Goal: Task Accomplishment & Management: Use online tool/utility

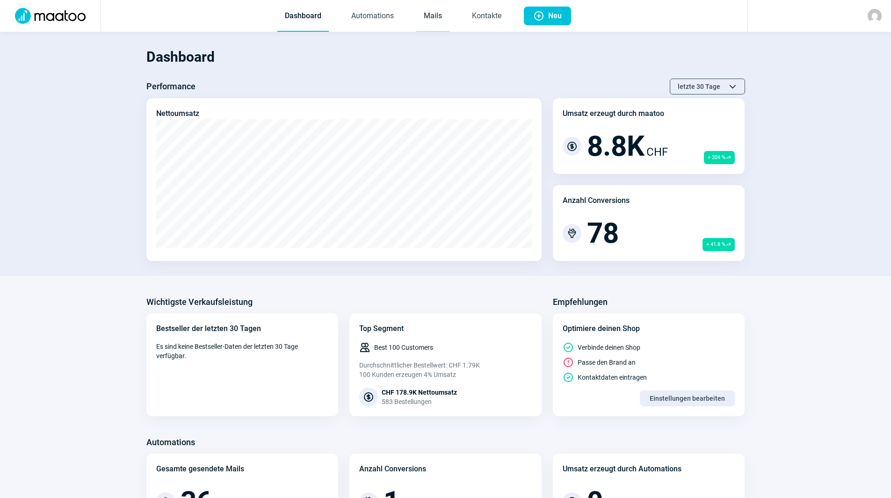
click at [449, 9] on link "Mails" at bounding box center [432, 16] width 33 height 31
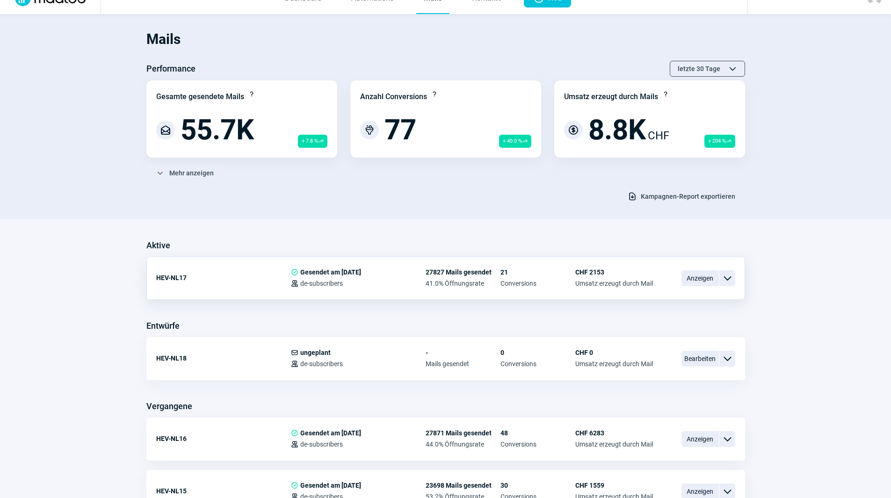
scroll to position [47, 0]
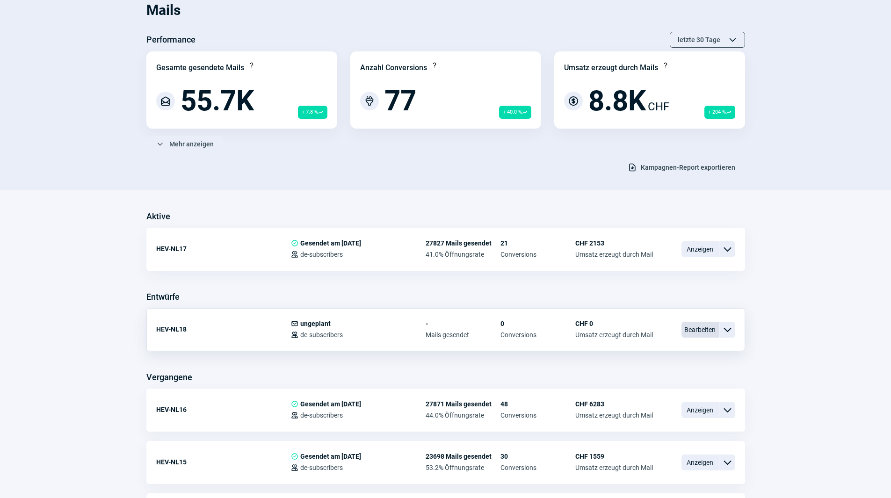
click at [707, 329] on span "Bearbeiten" at bounding box center [700, 330] width 37 height 16
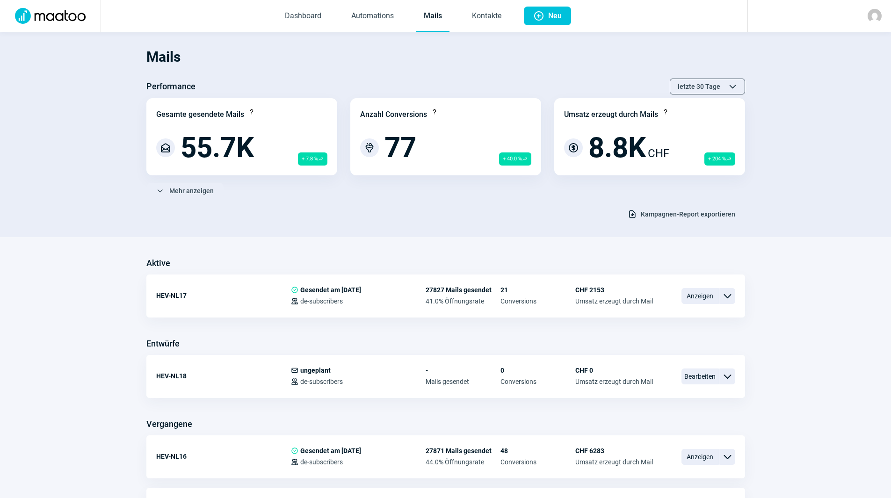
scroll to position [47, 0]
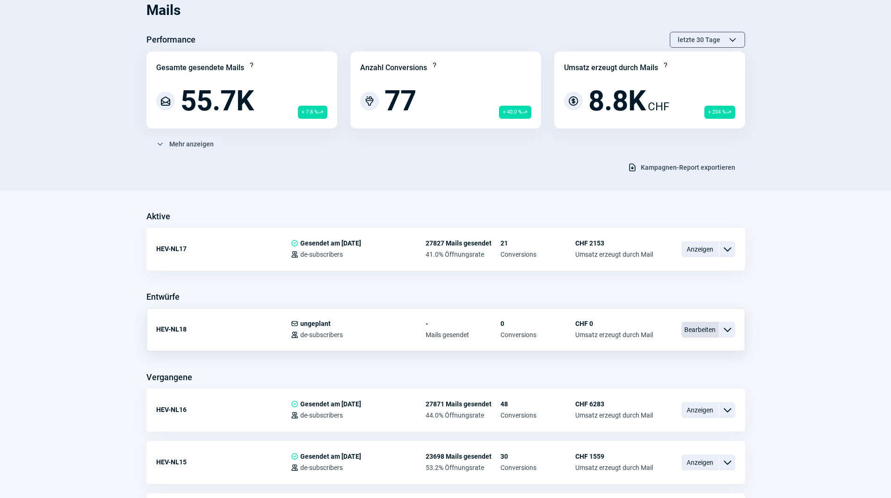
click at [702, 330] on span "Bearbeiten" at bounding box center [700, 330] width 37 height 16
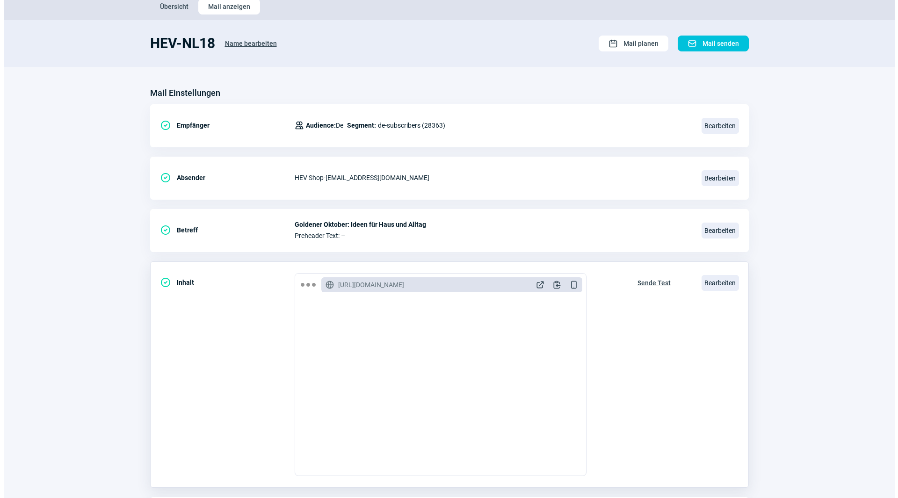
scroll to position [109, 0]
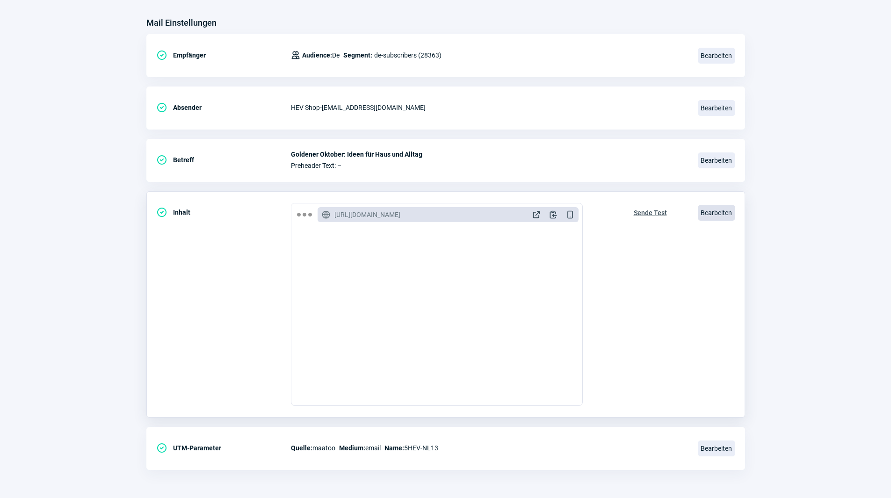
click at [723, 216] on span "Bearbeiten" at bounding box center [716, 213] width 37 height 16
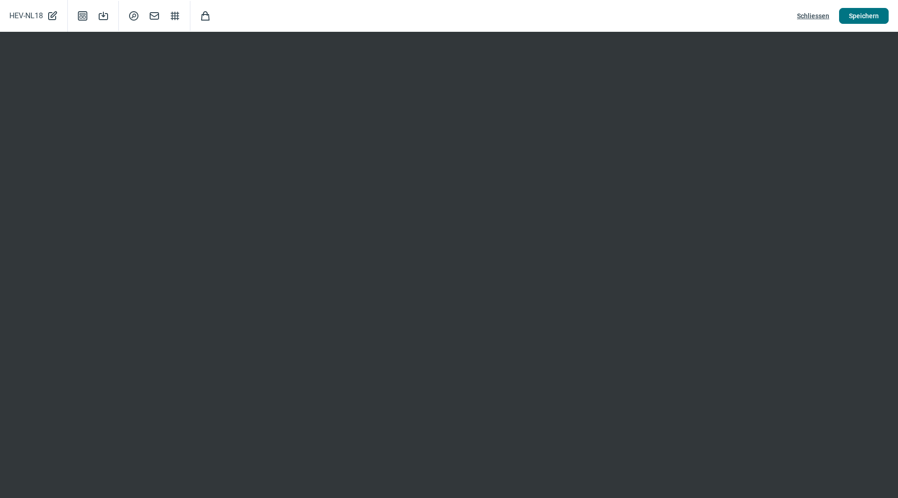
click at [876, 16] on span "Speichern" at bounding box center [864, 15] width 30 height 15
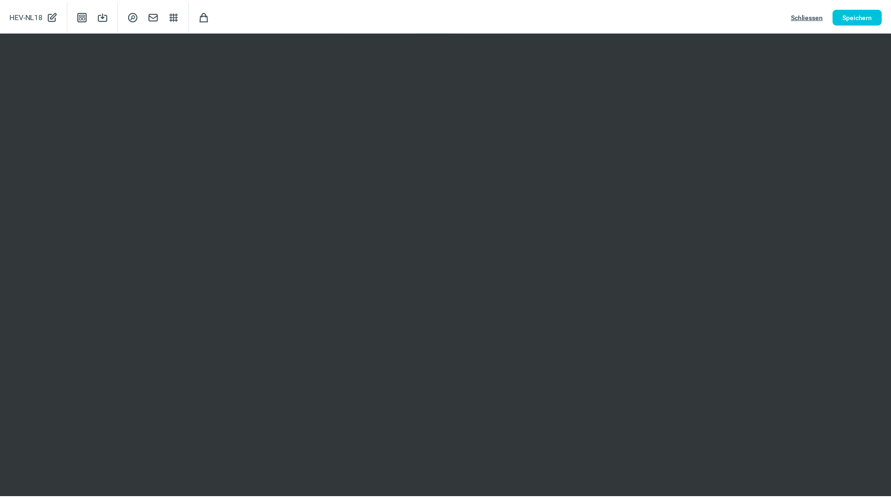
scroll to position [0, 0]
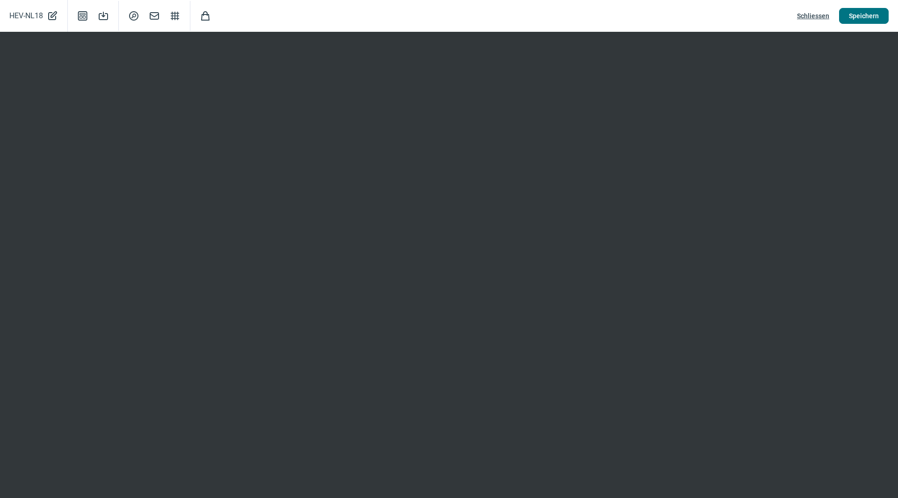
click at [870, 12] on span "Speichern" at bounding box center [864, 15] width 30 height 15
click at [865, 15] on span "Speichern" at bounding box center [864, 15] width 30 height 15
click at [813, 14] on span "Schliessen" at bounding box center [813, 15] width 32 height 15
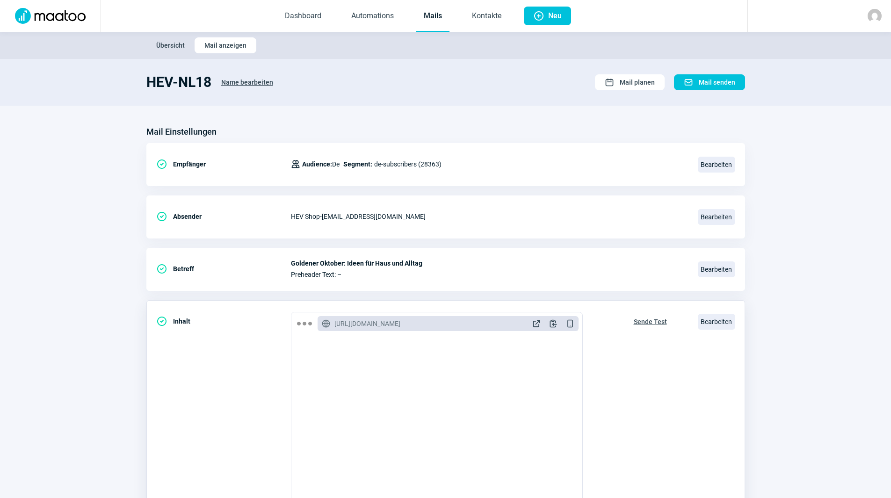
click at [648, 319] on span "Sende Test" at bounding box center [650, 321] width 33 height 15
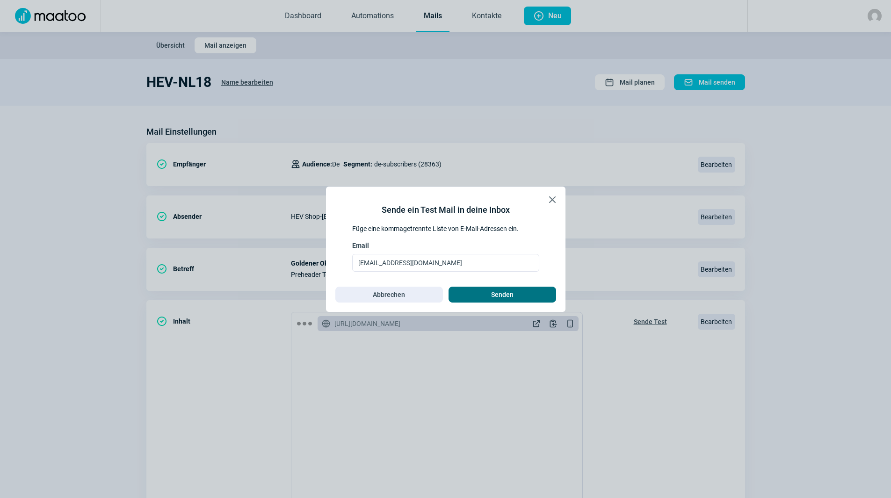
click at [466, 292] on span "Senden" at bounding box center [502, 294] width 88 height 15
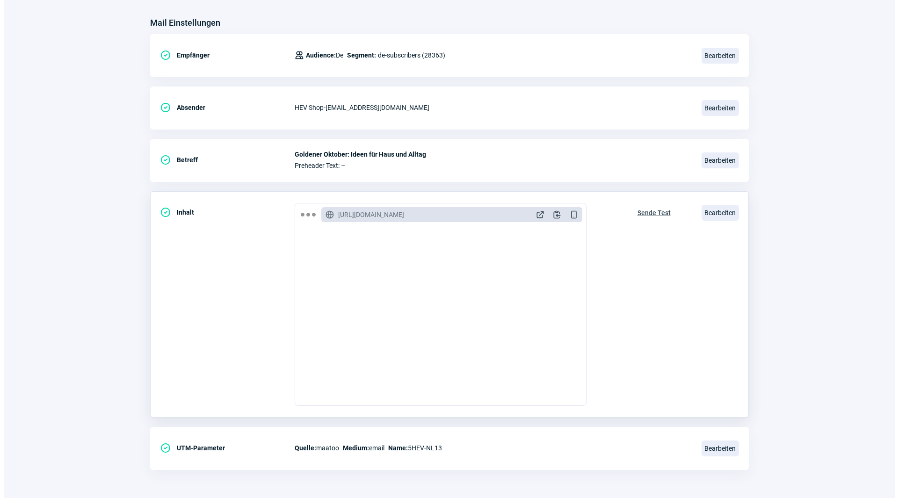
scroll to position [234, 0]
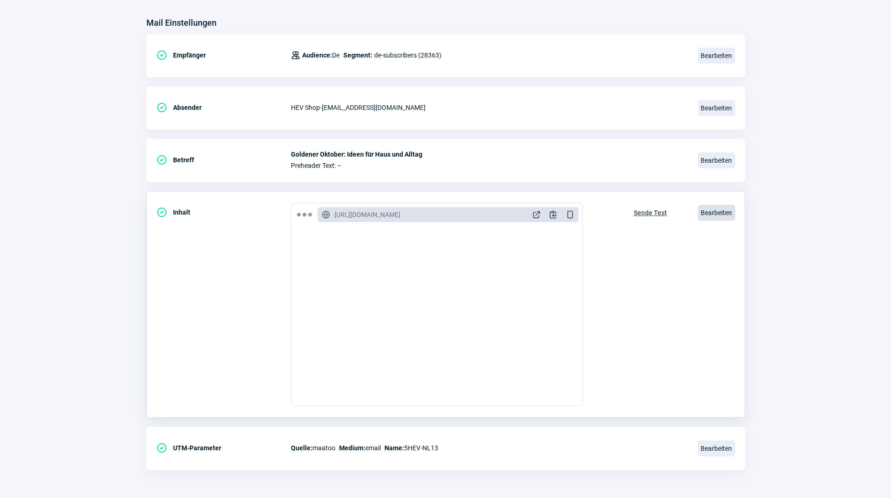
click at [713, 210] on span "Bearbeiten" at bounding box center [716, 213] width 37 height 16
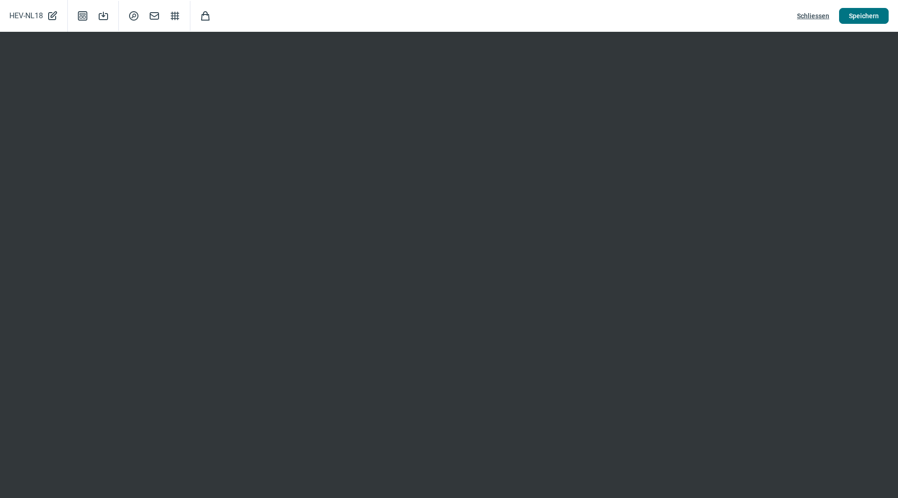
click at [873, 14] on span "Speichern" at bounding box center [864, 15] width 30 height 15
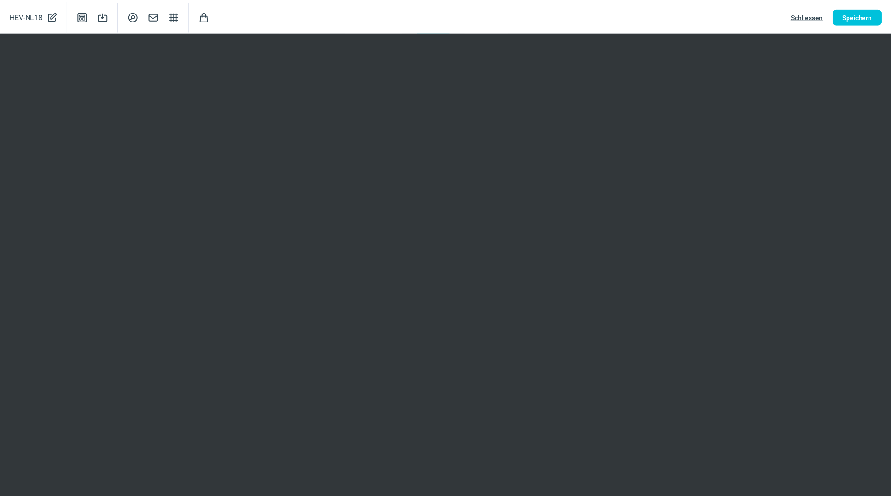
scroll to position [0, 0]
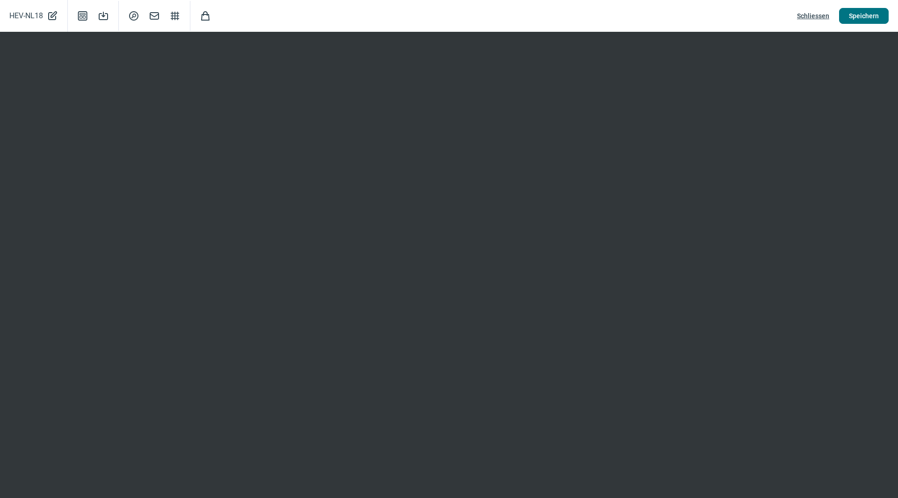
click at [863, 16] on span "Speichern" at bounding box center [864, 15] width 30 height 15
click at [853, 14] on span "Speichern" at bounding box center [864, 15] width 30 height 15
click at [873, 18] on span "Speichern" at bounding box center [864, 15] width 30 height 15
click at [862, 13] on span "Speichern" at bounding box center [864, 15] width 30 height 15
click at [824, 13] on span "Schliessen" at bounding box center [813, 15] width 32 height 15
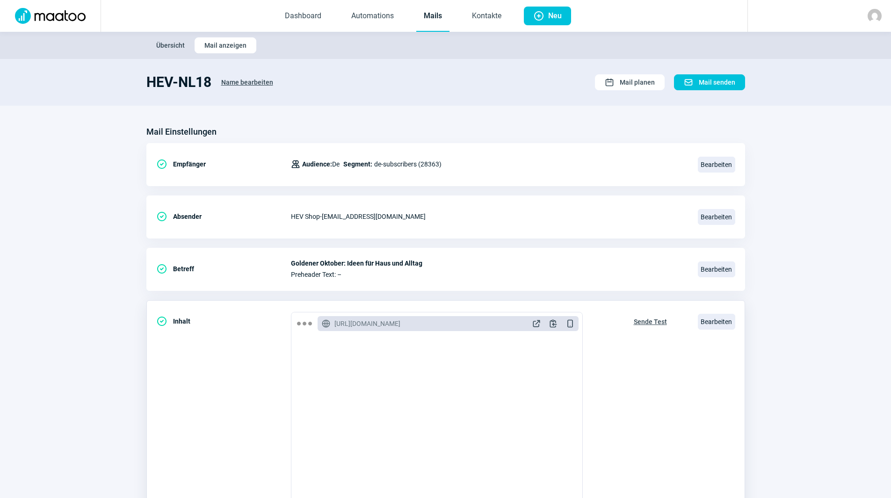
click at [649, 324] on span "Sende Test" at bounding box center [650, 321] width 33 height 15
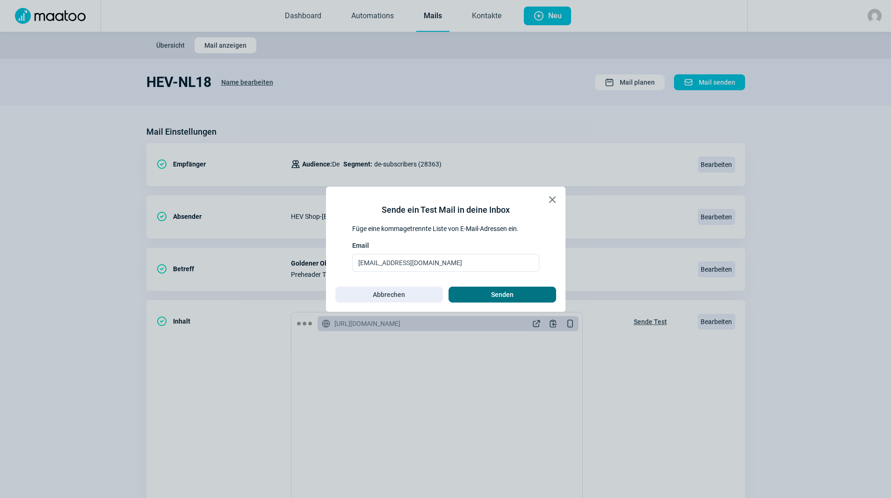
click at [529, 297] on span "Senden" at bounding box center [502, 294] width 88 height 15
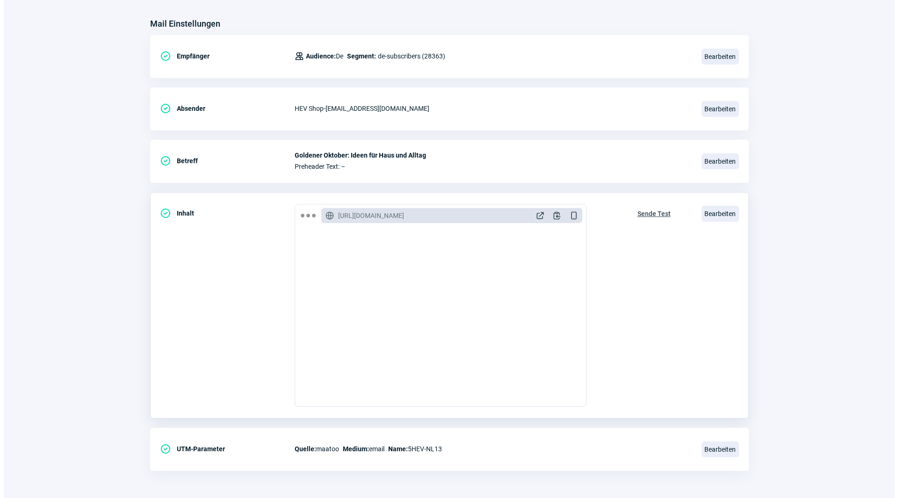
scroll to position [109, 0]
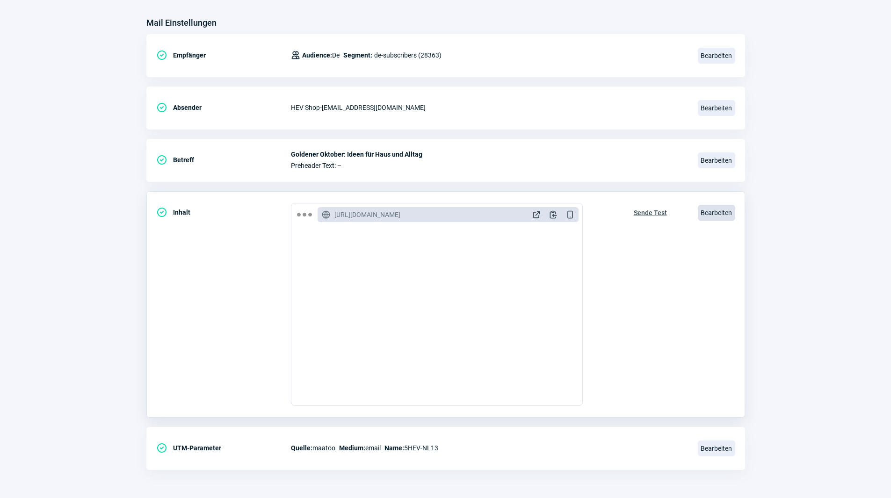
click at [714, 210] on span "Bearbeiten" at bounding box center [716, 213] width 37 height 16
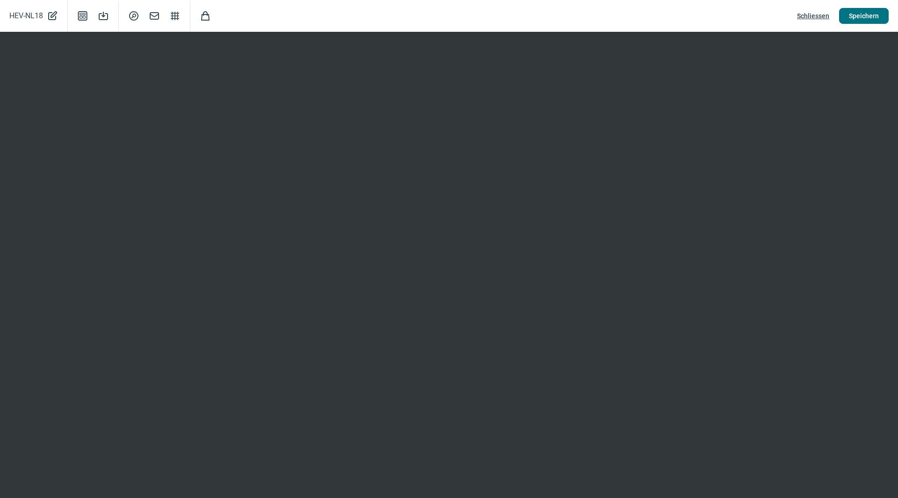
click at [871, 20] on span "Speichern" at bounding box center [864, 15] width 30 height 15
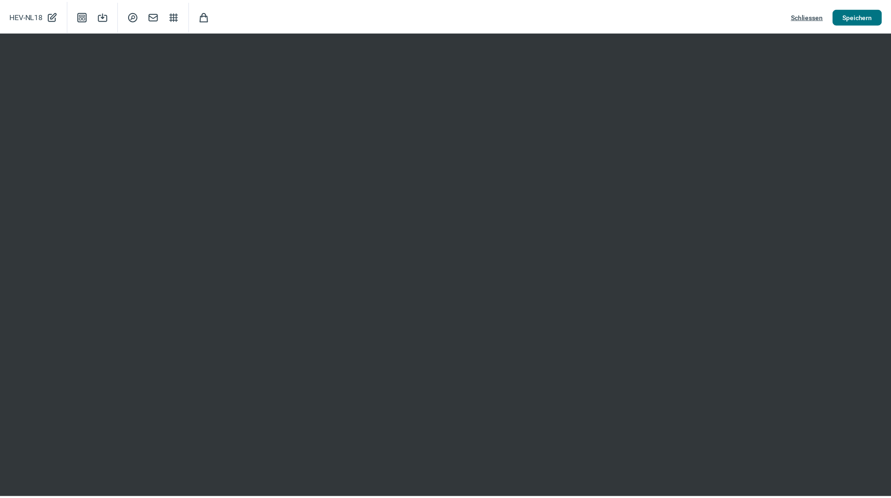
scroll to position [0, 0]
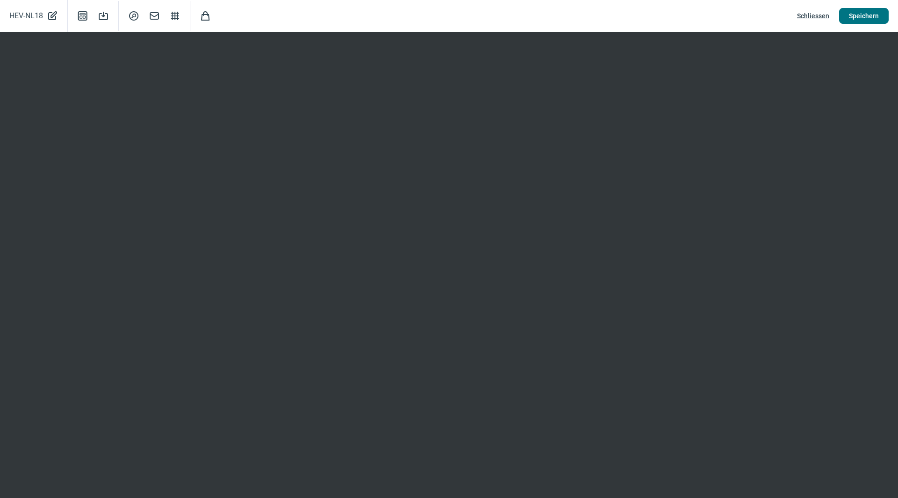
click at [854, 17] on span "Speichern" at bounding box center [864, 15] width 30 height 15
click at [865, 16] on span "Speichern" at bounding box center [864, 15] width 30 height 15
click at [870, 16] on span "Speichern" at bounding box center [864, 15] width 30 height 15
click at [823, 15] on span "Schliessen" at bounding box center [813, 15] width 32 height 15
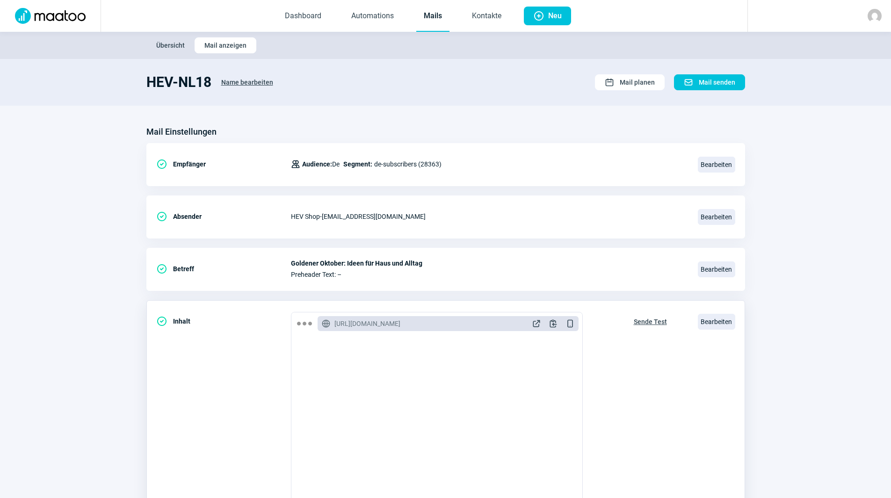
click at [657, 319] on span "Sende Test" at bounding box center [650, 321] width 33 height 15
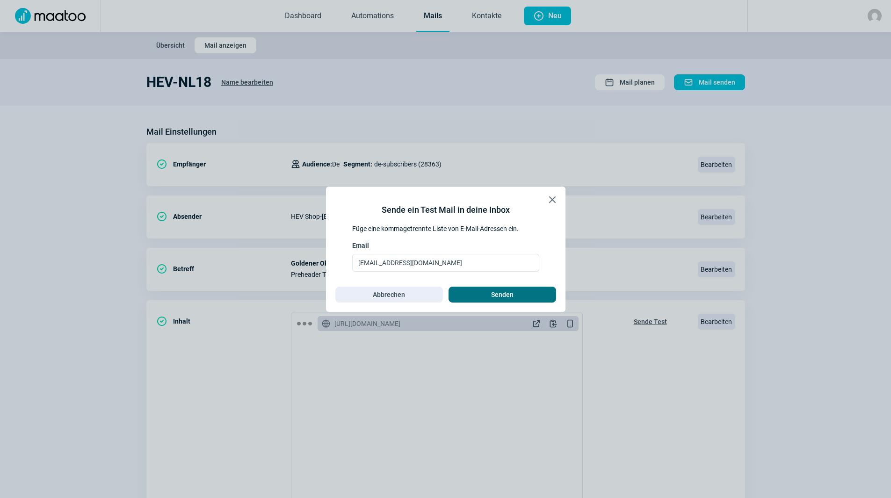
click at [492, 298] on span "Senden" at bounding box center [502, 294] width 22 height 15
